Goal: Obtain resource: Download file/media

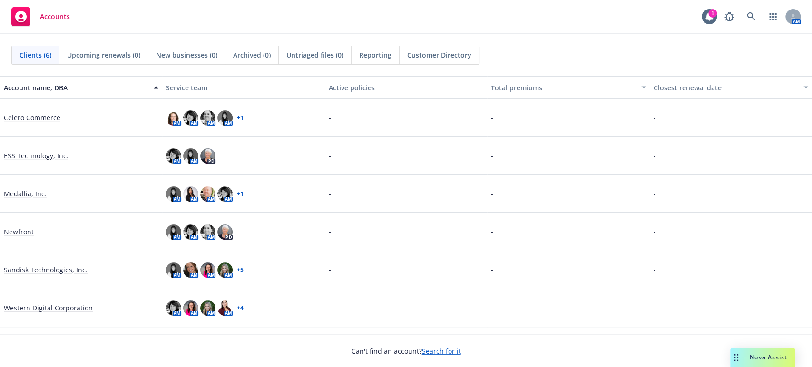
click at [18, 270] on link "Sandisk Technologies, Inc." at bounding box center [46, 270] width 84 height 10
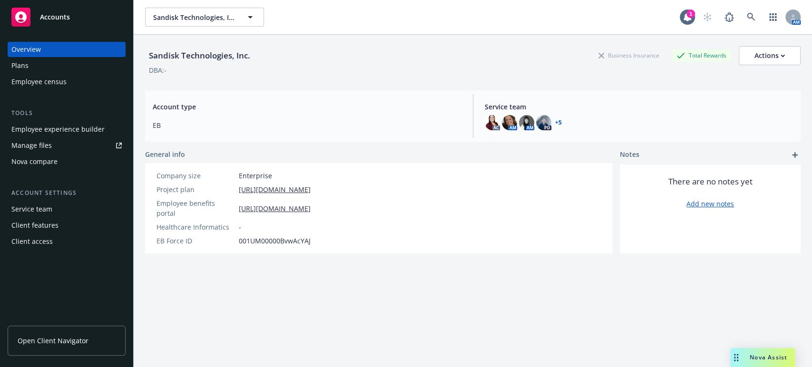
click at [761, 357] on span "Nova Assist" at bounding box center [768, 357] width 38 height 8
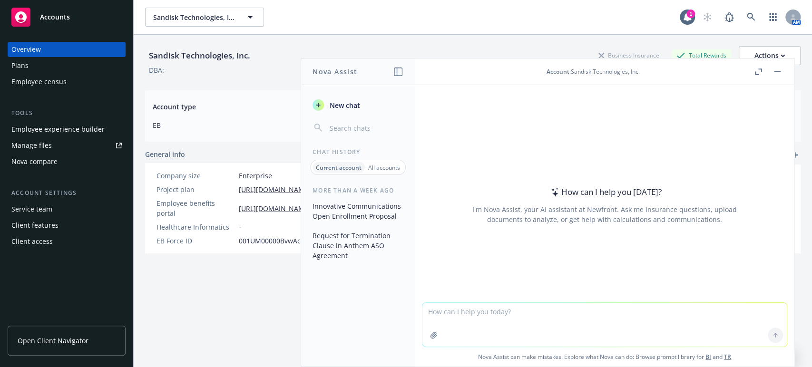
click at [433, 313] on textarea at bounding box center [604, 325] width 364 height 44
paste textarea "Hi Nova, Please compare the 2025 ASO agreement Sandisk to the 2025 Anthem ASO a…"
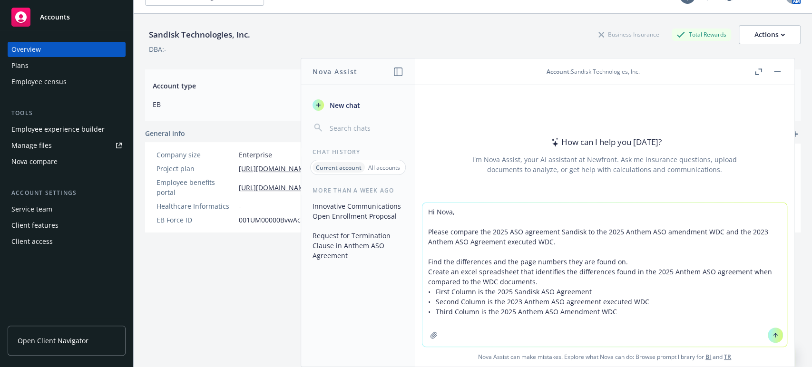
scroll to position [34, 0]
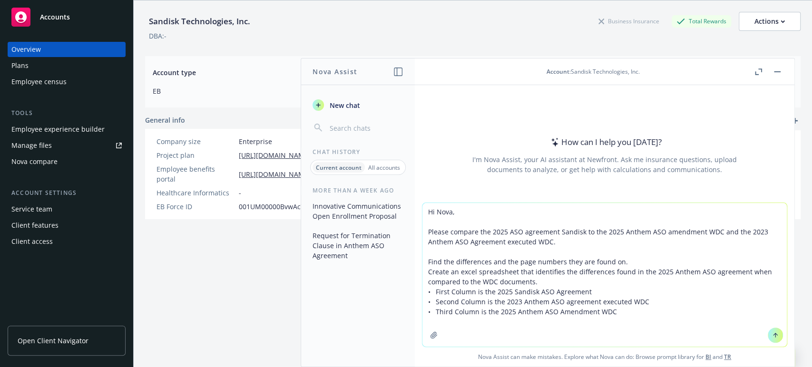
type textarea "Hi Nova, Please compare the 2025 ASO agreement Sandisk to the 2025 Anthem ASO a…"
click at [430, 336] on icon "button" at bounding box center [434, 335] width 8 height 8
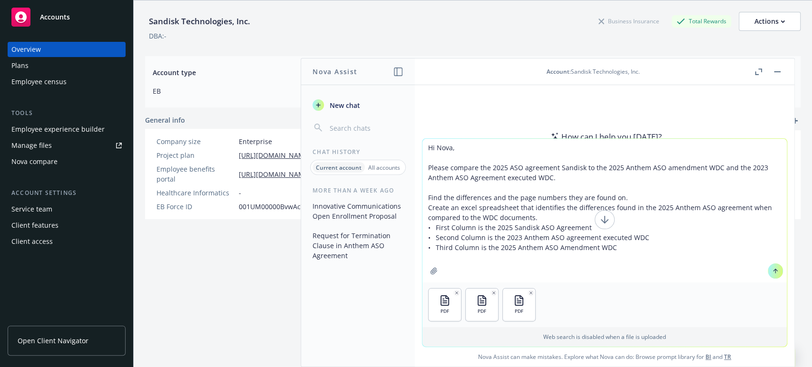
click at [772, 273] on icon at bounding box center [775, 271] width 7 height 7
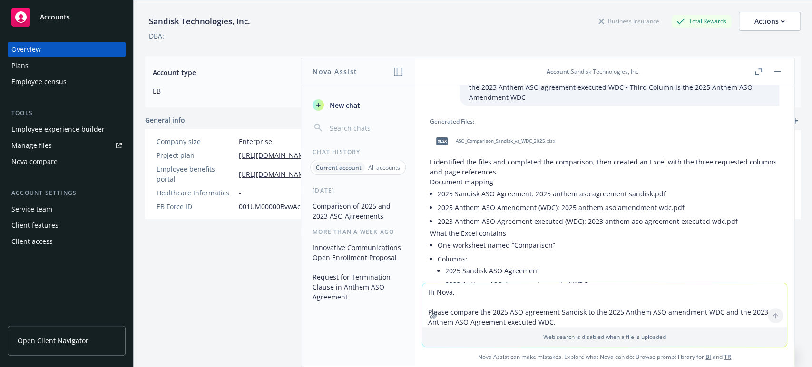
scroll to position [132, 0]
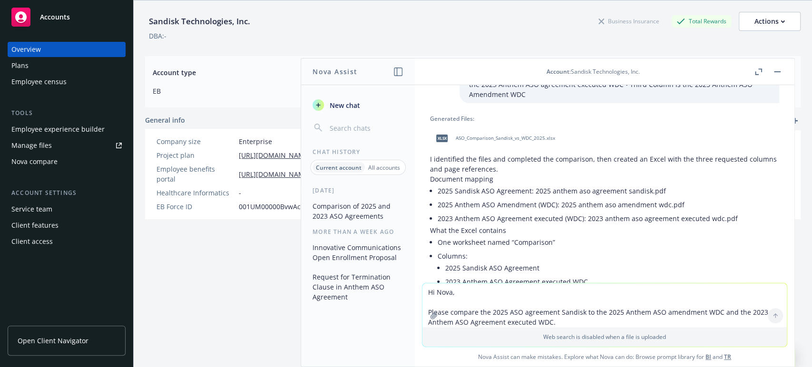
click at [488, 138] on span "ASO_Comparison_Sandisk_vs_WDC_2025.xlsx" at bounding box center [505, 138] width 99 height 6
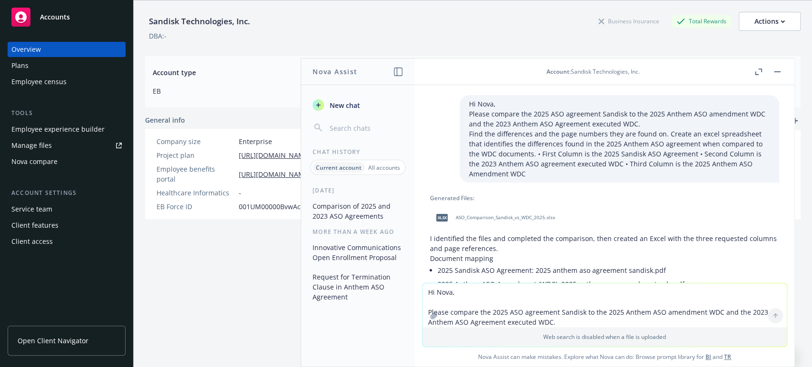
scroll to position [106, 0]
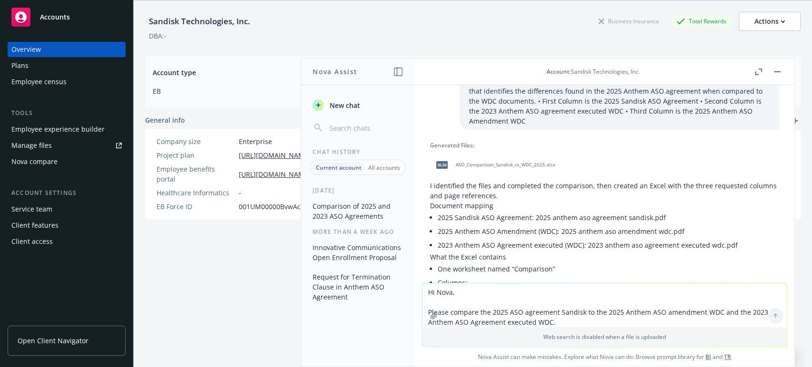
click at [489, 165] on span "ASO_Comparison_Sandisk_vs_WDC_2025.xlsx" at bounding box center [505, 165] width 99 height 6
